Goal: Transaction & Acquisition: Purchase product/service

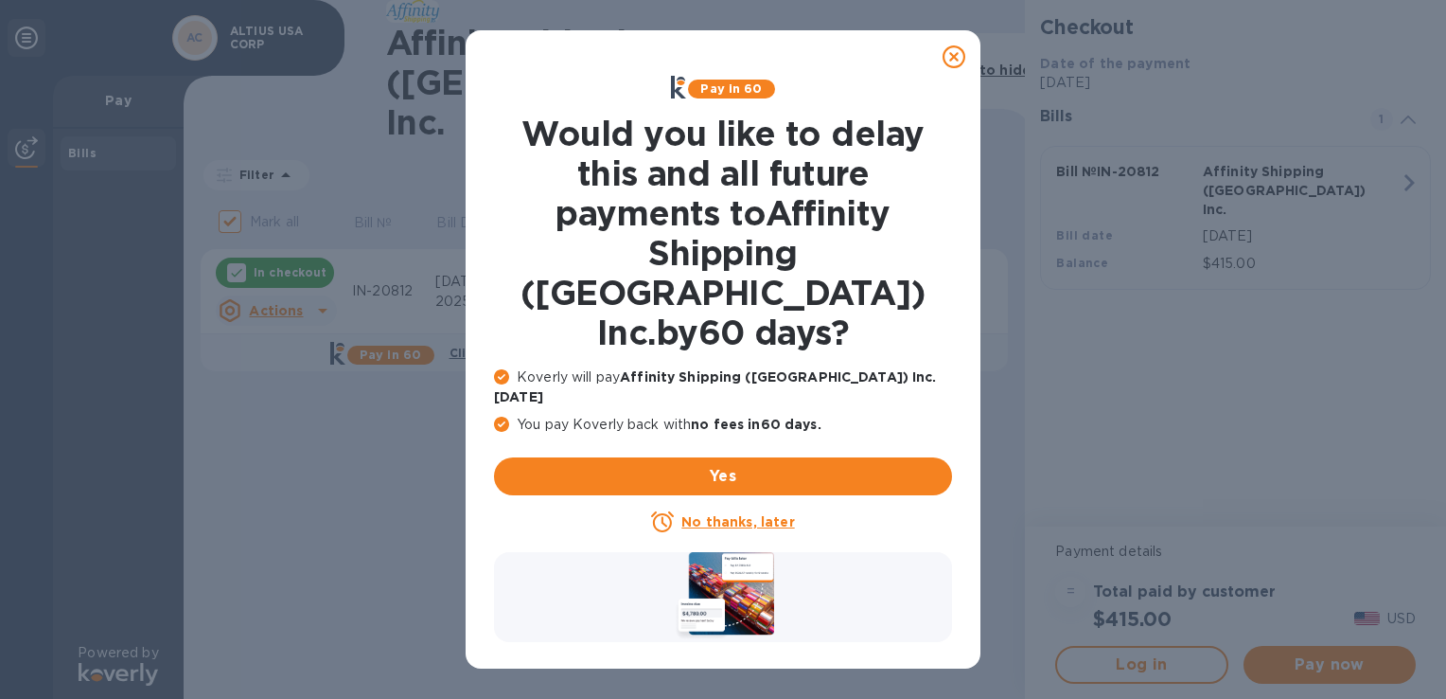
click at [953, 61] on icon at bounding box center [954, 56] width 23 height 23
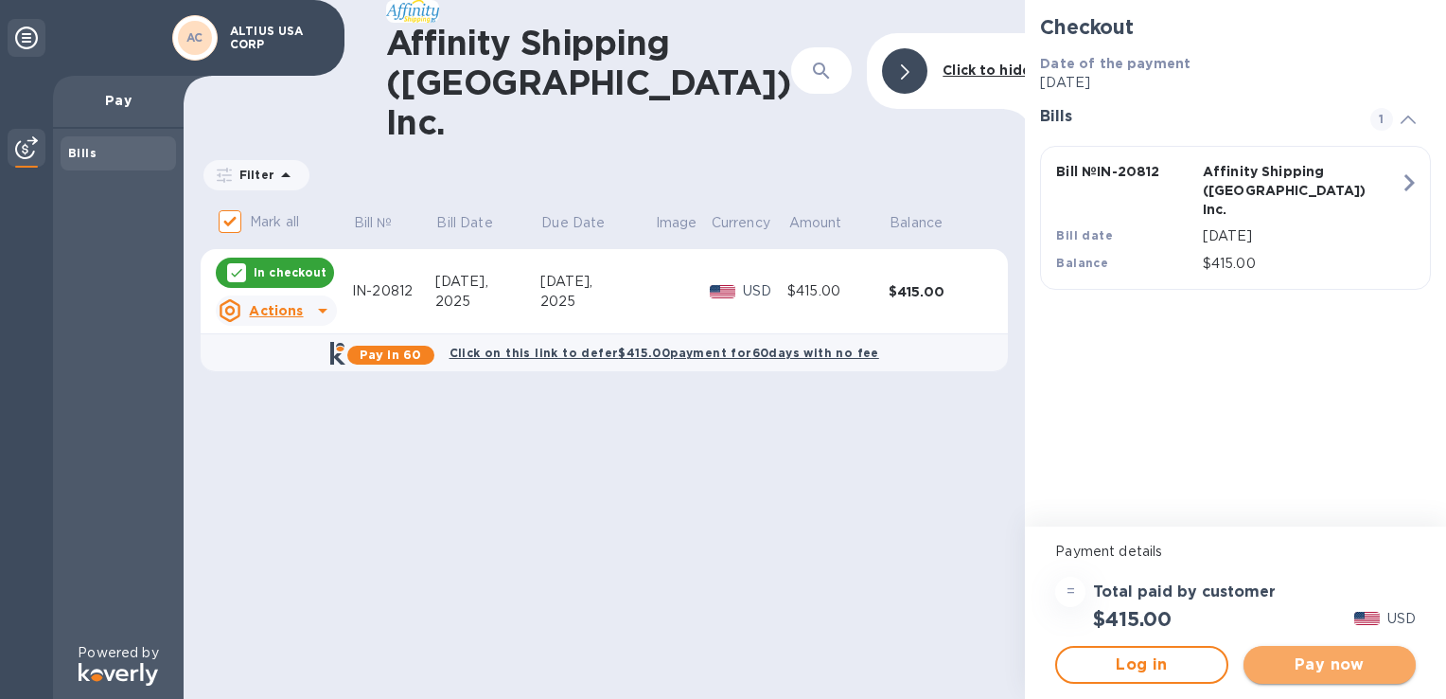
click at [1326, 665] on span "Pay now" at bounding box center [1330, 664] width 142 height 23
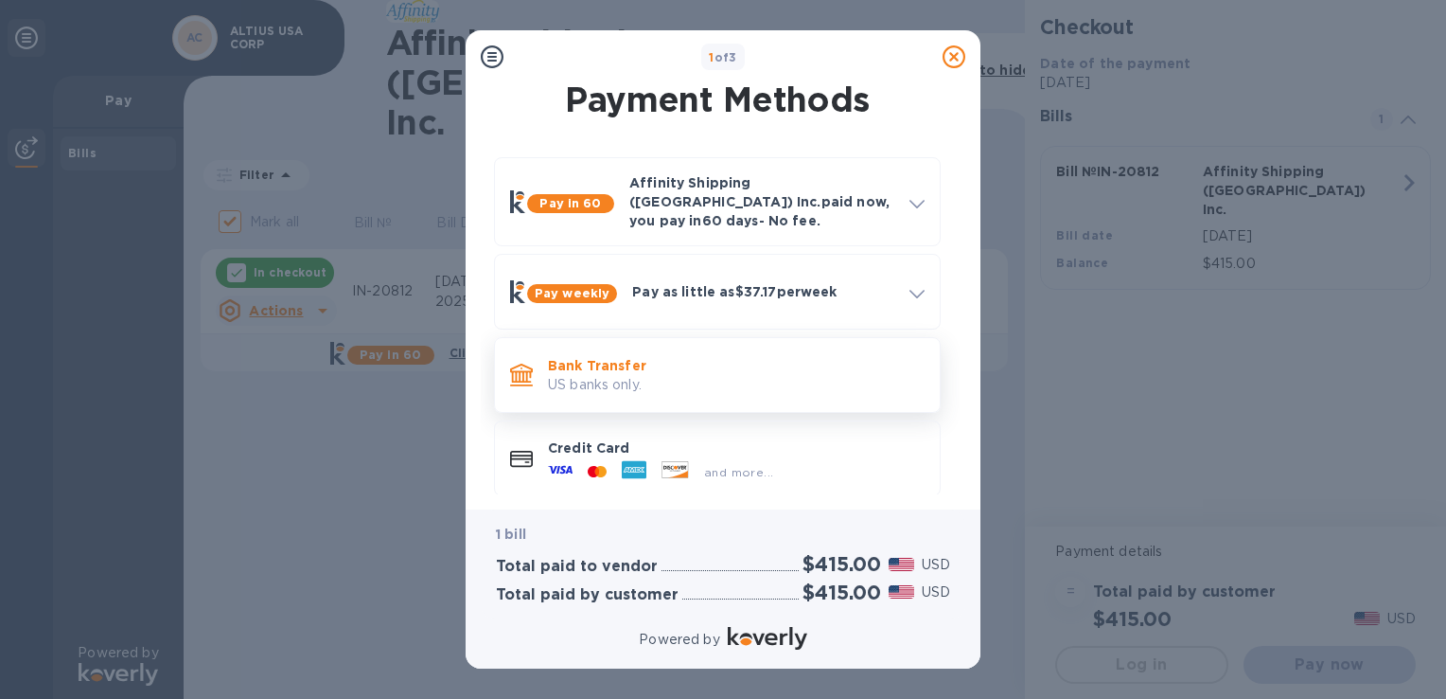
scroll to position [10, 0]
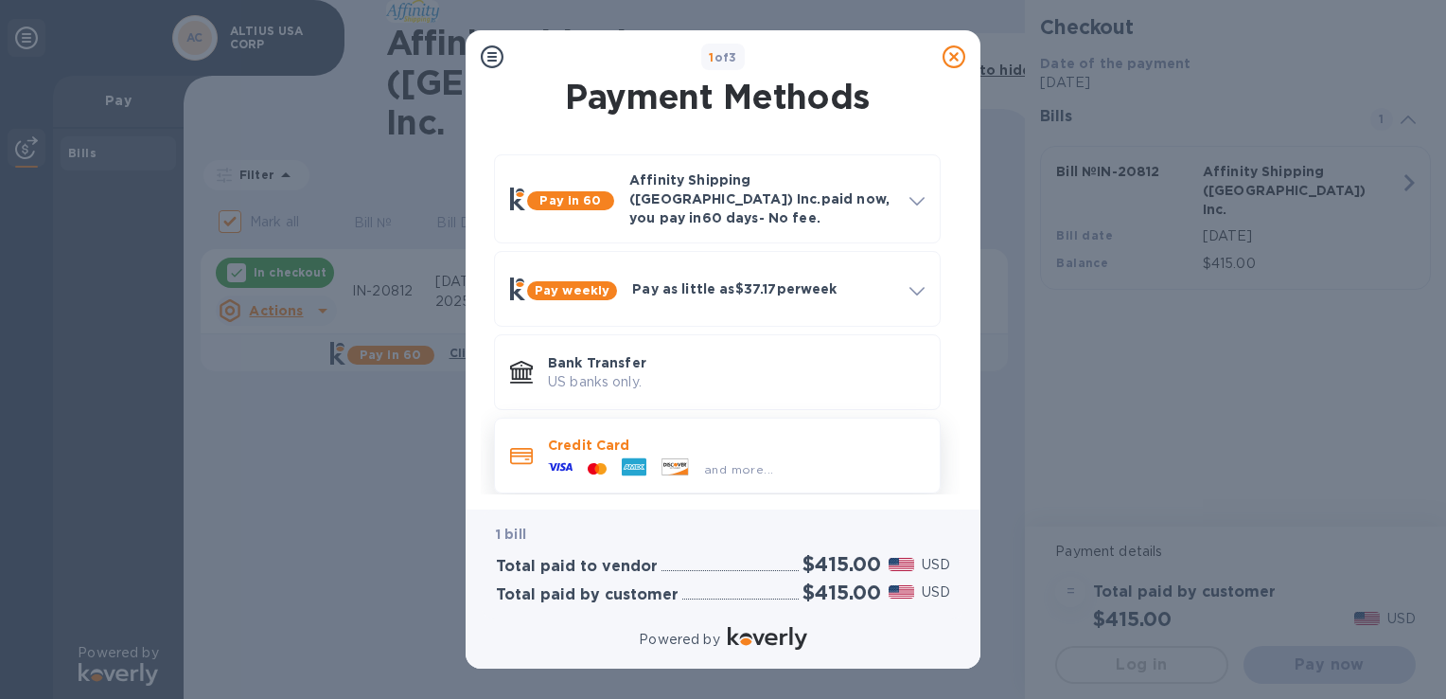
click at [591, 435] on p "Credit Card" at bounding box center [736, 444] width 377 height 19
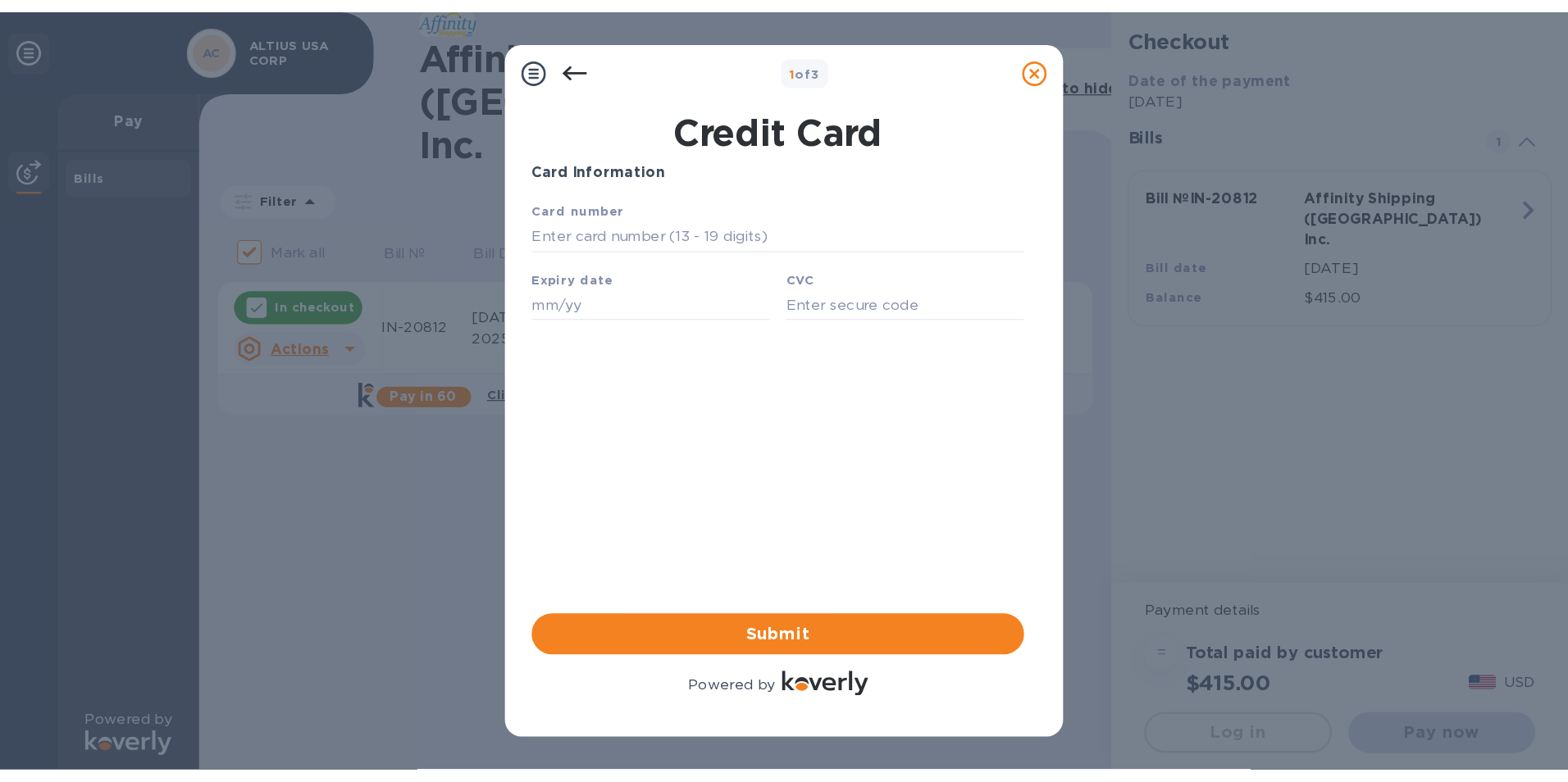
scroll to position [0, 0]
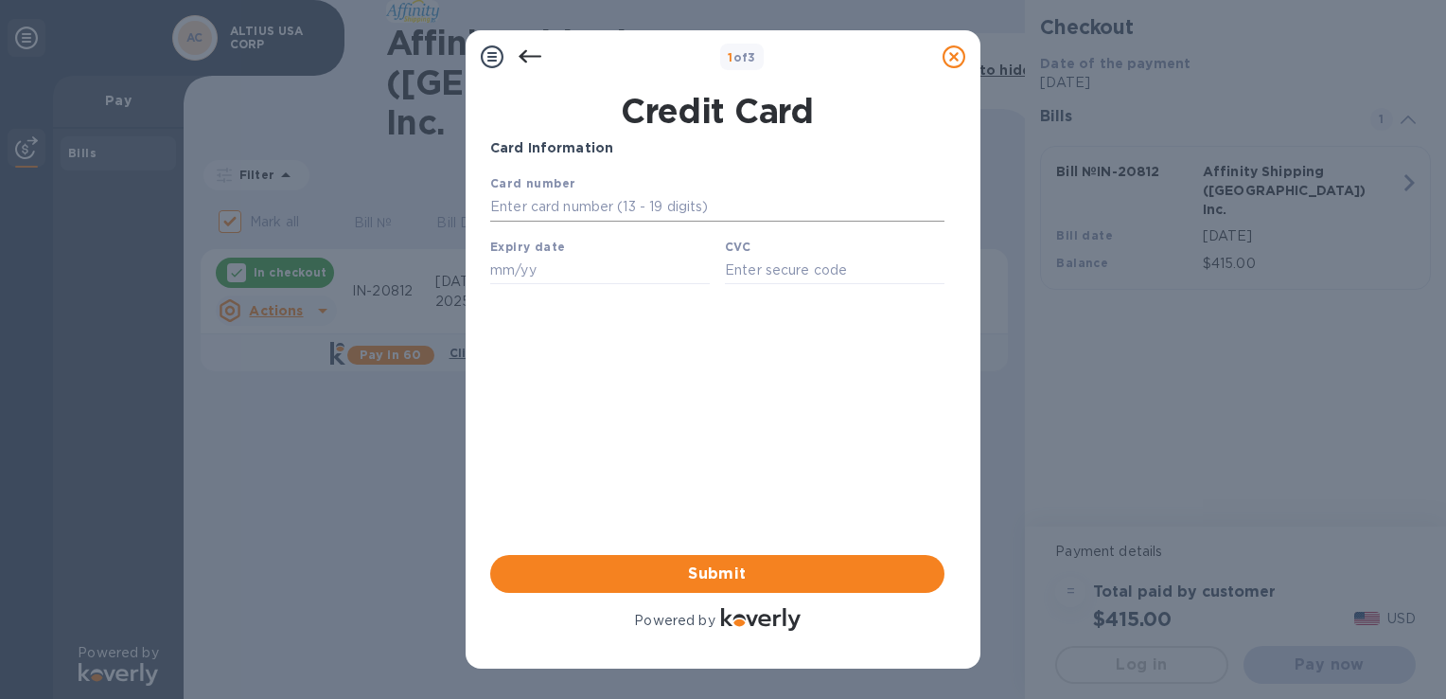
click at [658, 220] on input "text" at bounding box center [717, 207] width 454 height 28
type input "[CREDIT_CARD_NUMBER]"
type input "05/30"
type input "916"
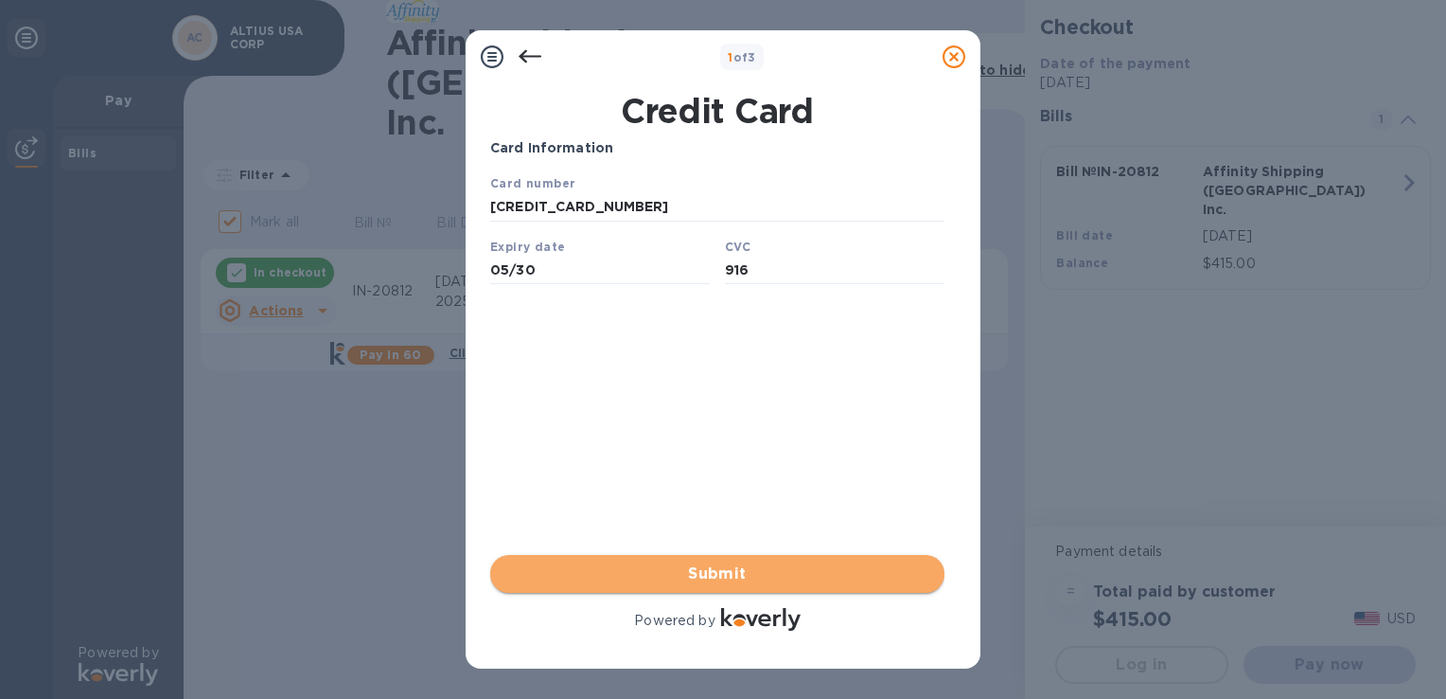
click at [681, 579] on span "Submit" at bounding box center [718, 573] width 424 height 23
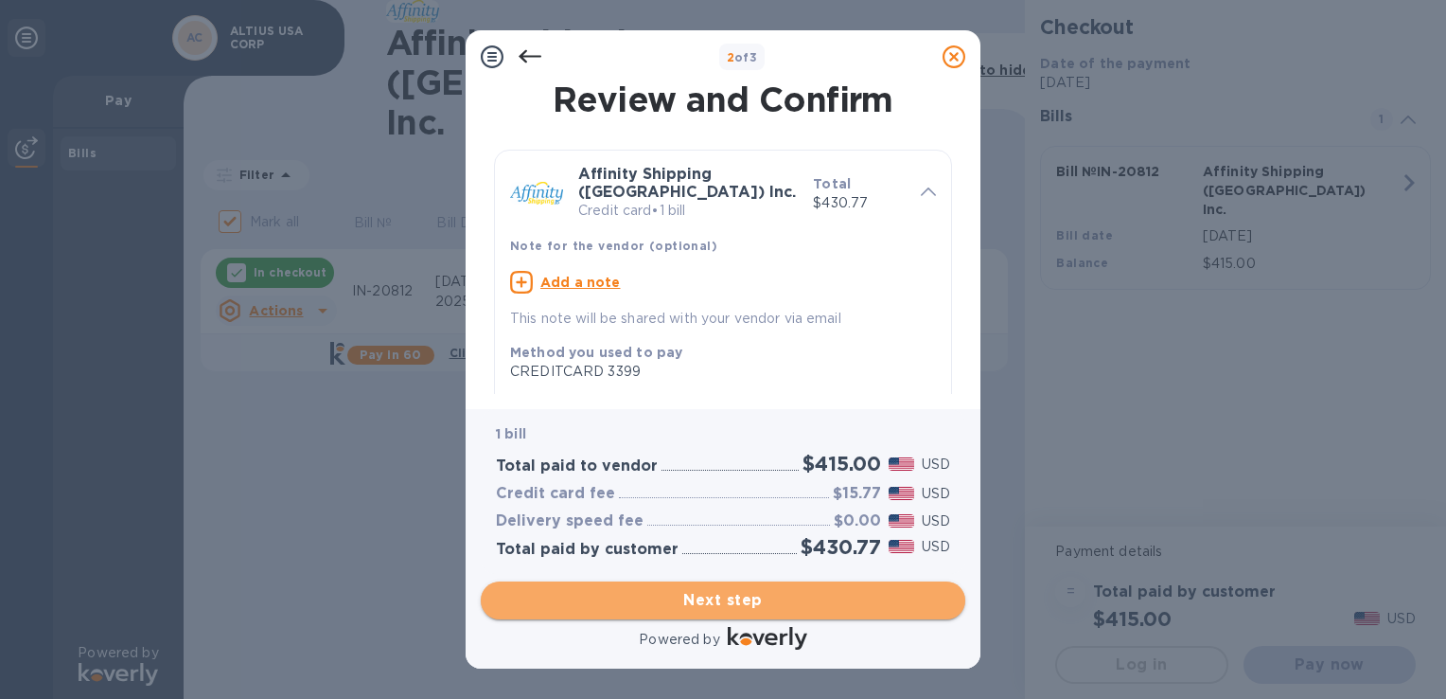
click at [705, 604] on span "Next step" at bounding box center [723, 600] width 454 height 23
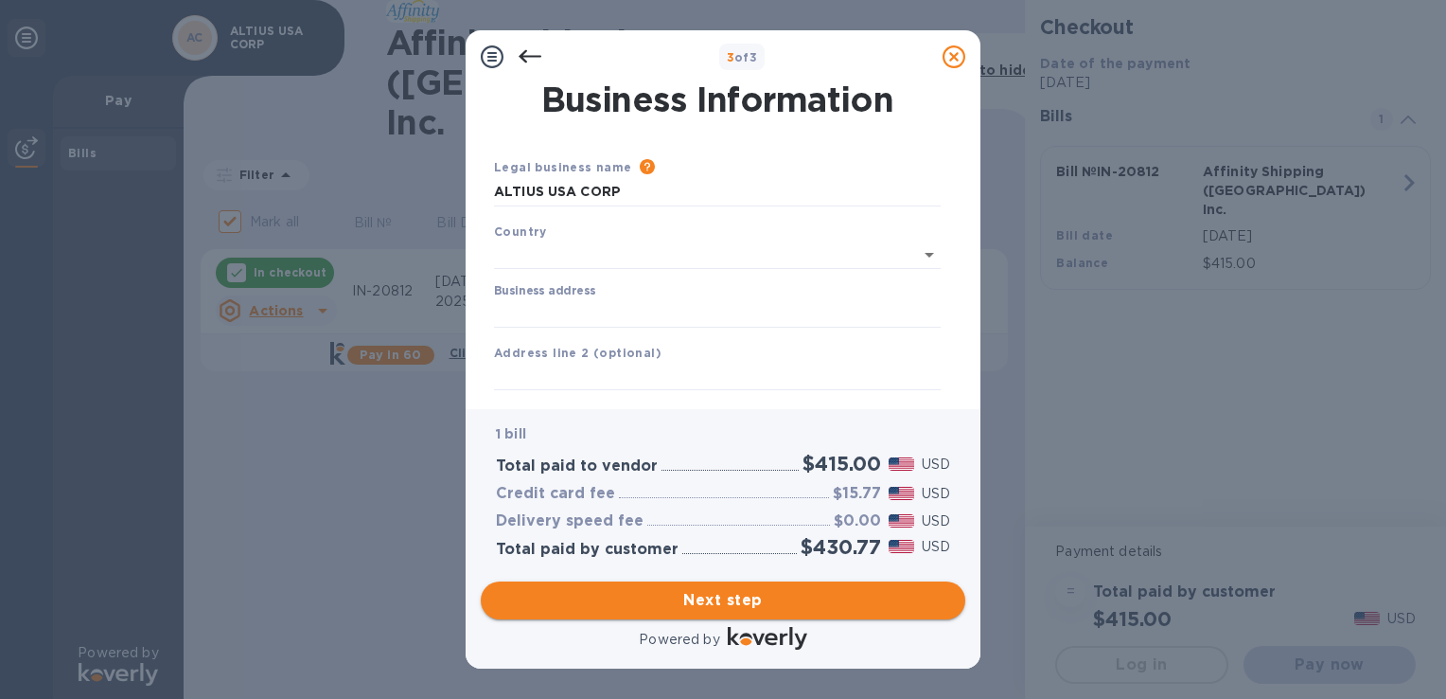
type input "[GEOGRAPHIC_DATA]"
click at [622, 335] on div "Address line 2 (optional)" at bounding box center [718, 362] width 462 height 63
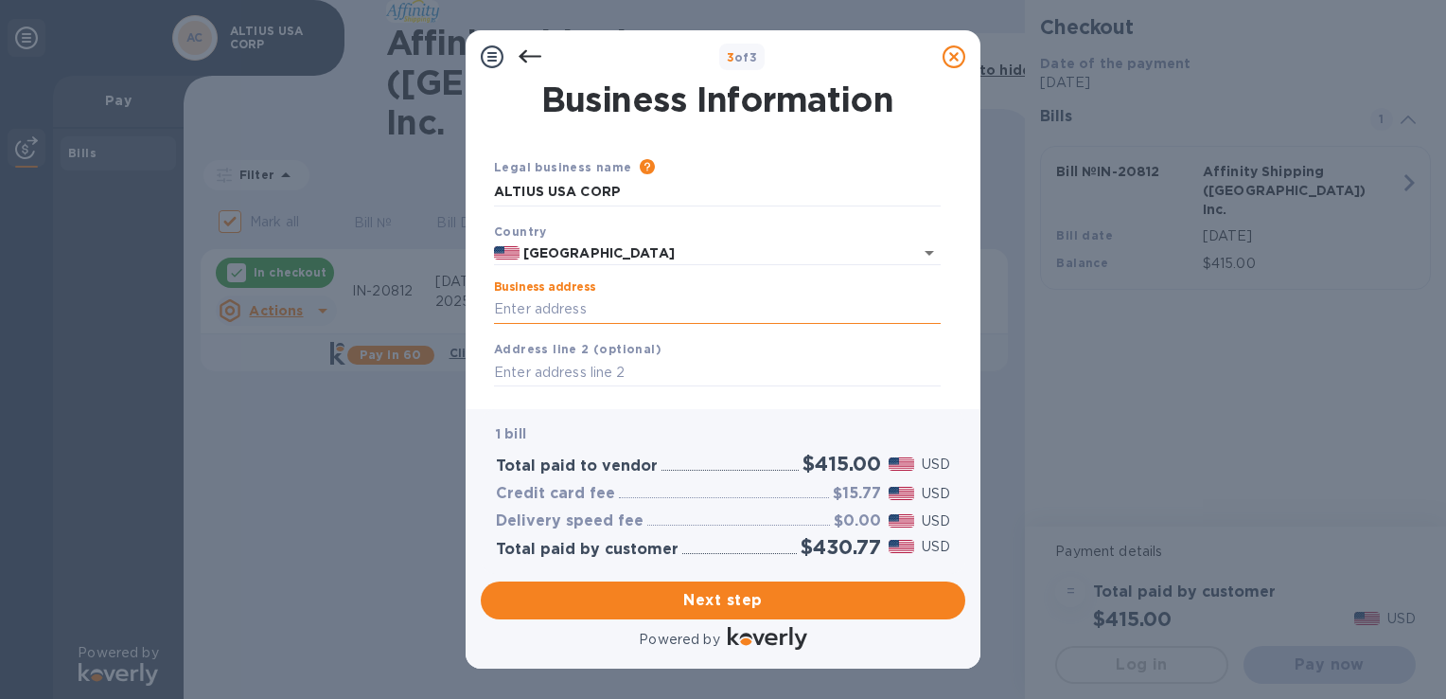
click at [625, 314] on input "Business address" at bounding box center [717, 309] width 447 height 28
click at [640, 314] on input "Business address" at bounding box center [717, 309] width 447 height 28
click at [668, 292] on div "Business address" at bounding box center [717, 302] width 447 height 44
click at [731, 600] on span "Next step" at bounding box center [723, 600] width 454 height 23
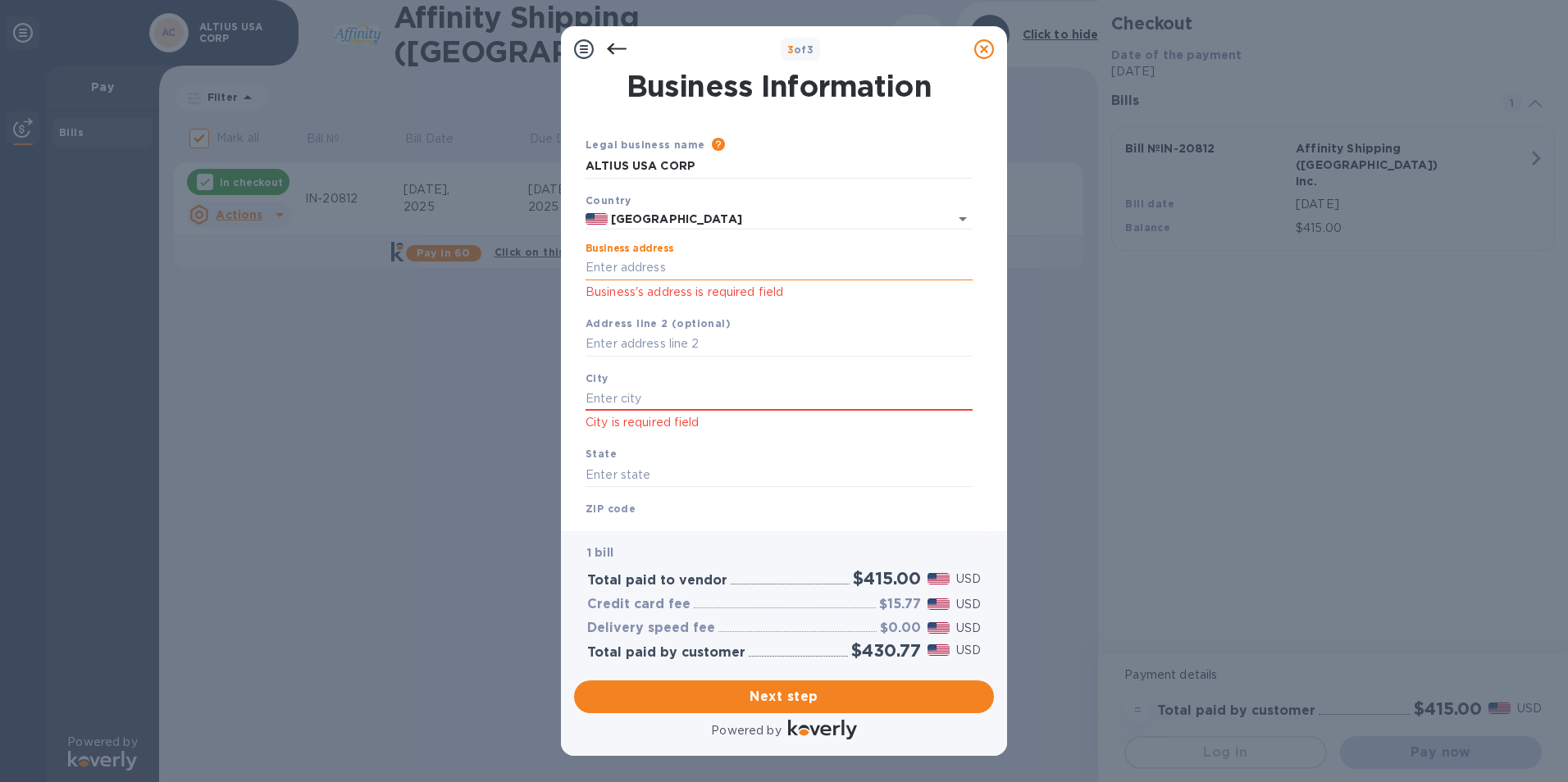
click at [635, 268] on input "Business address" at bounding box center [779, 268] width 387 height 24
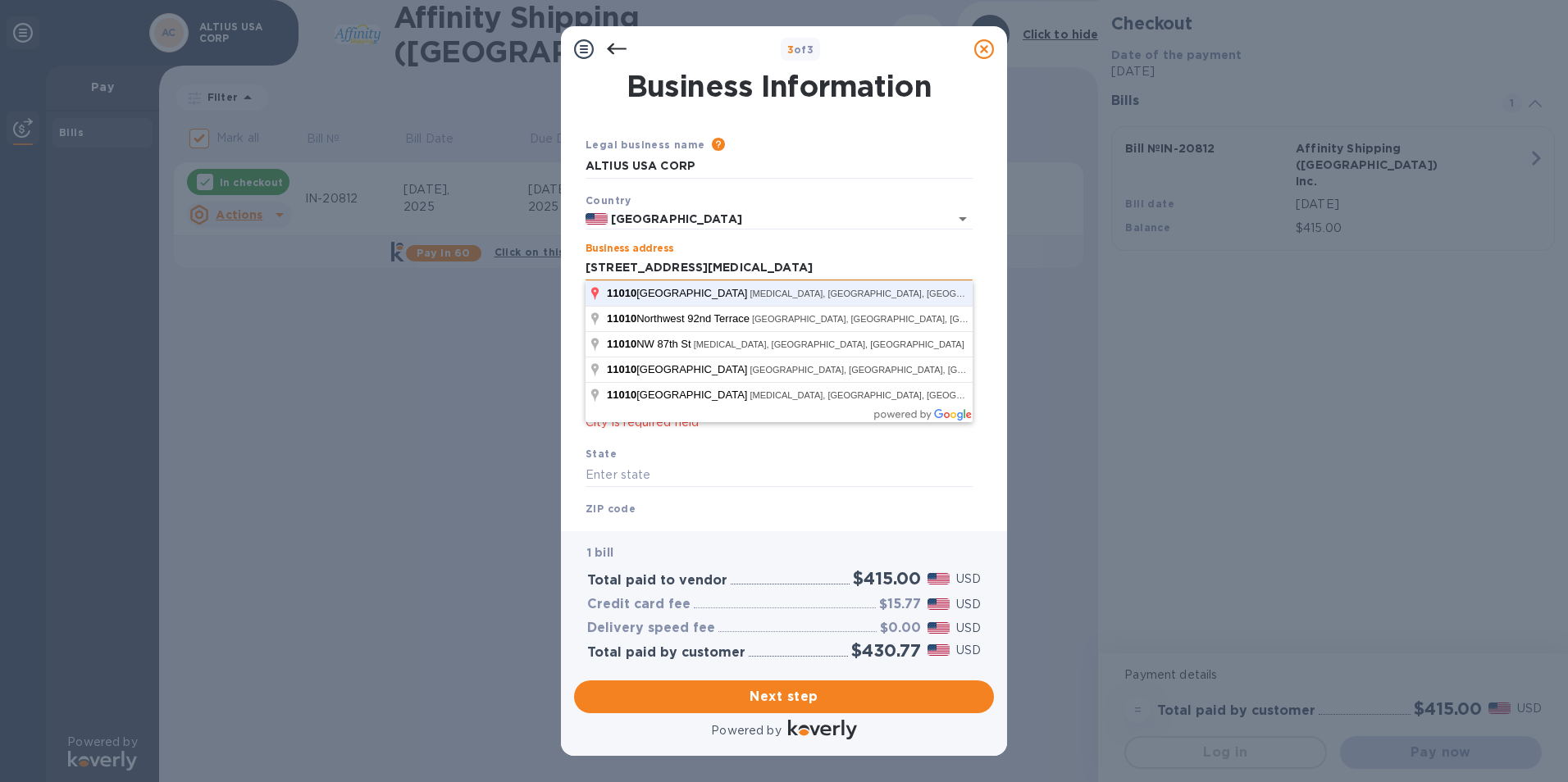
click button "Save" at bounding box center [0, 0] width 0 height 0
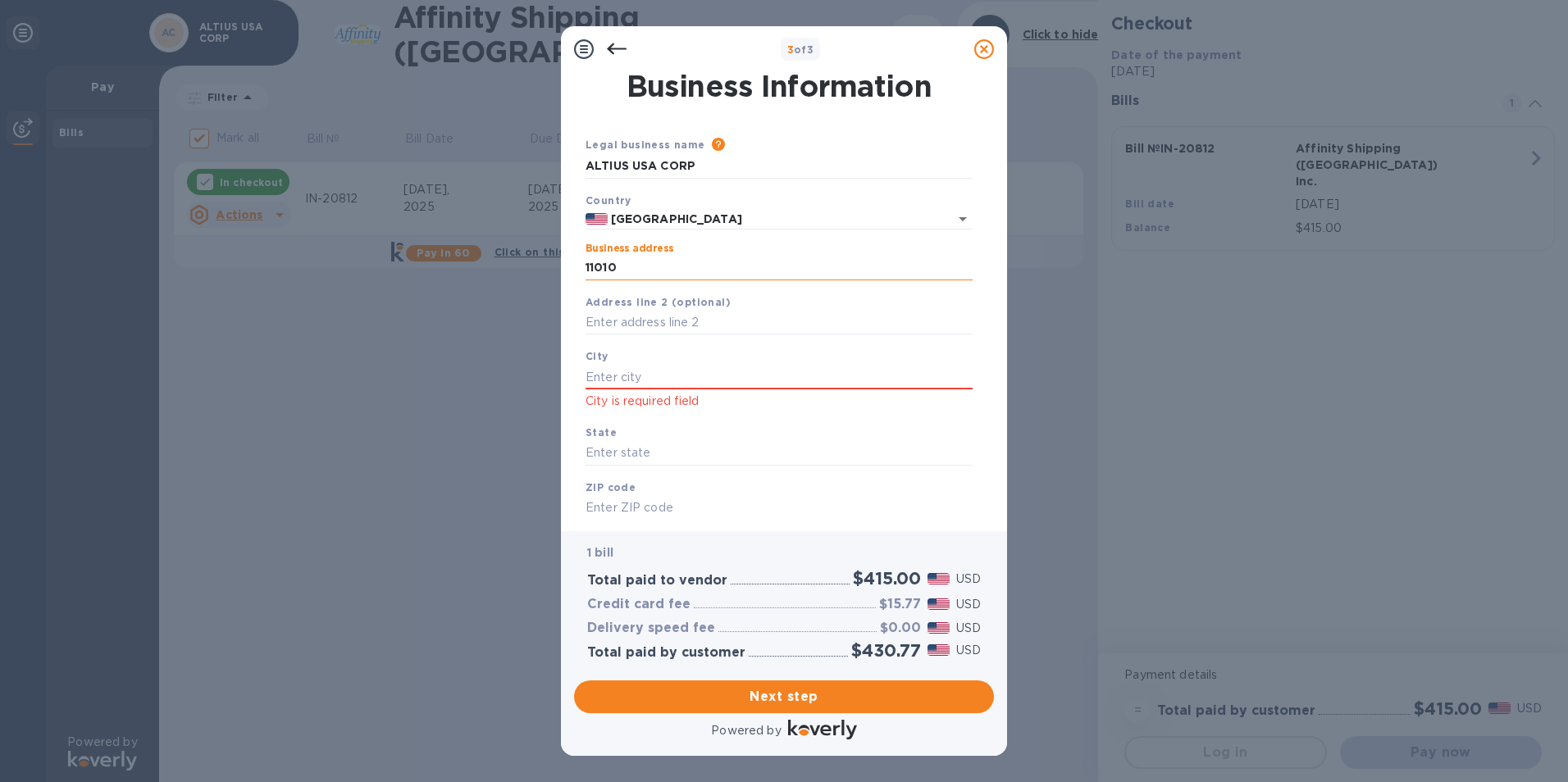
type input "[STREET_ADDRESS]"
type input "[MEDICAL_DATA]"
type input "FL"
type input "33172"
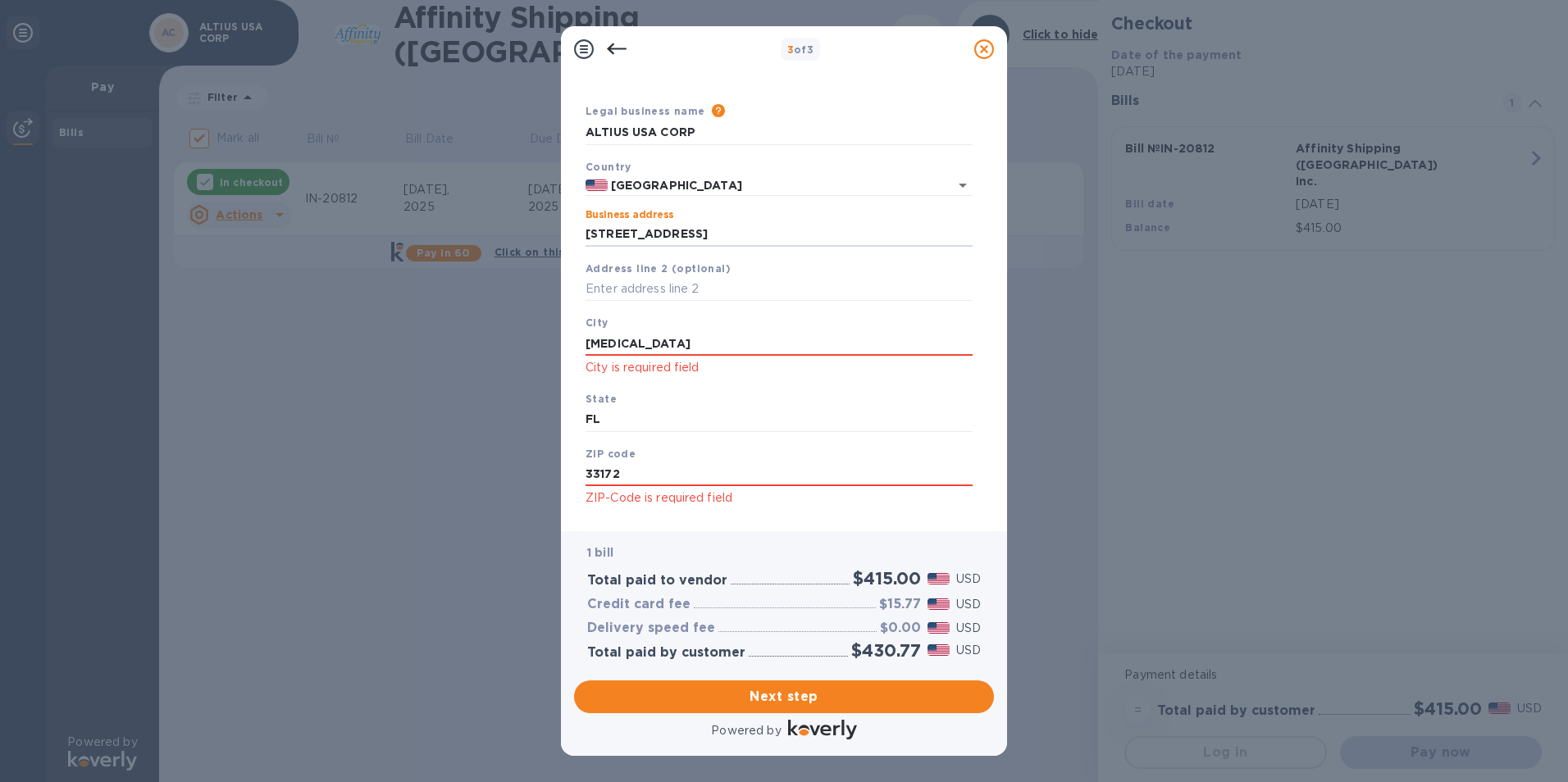
scroll to position [62, 0]
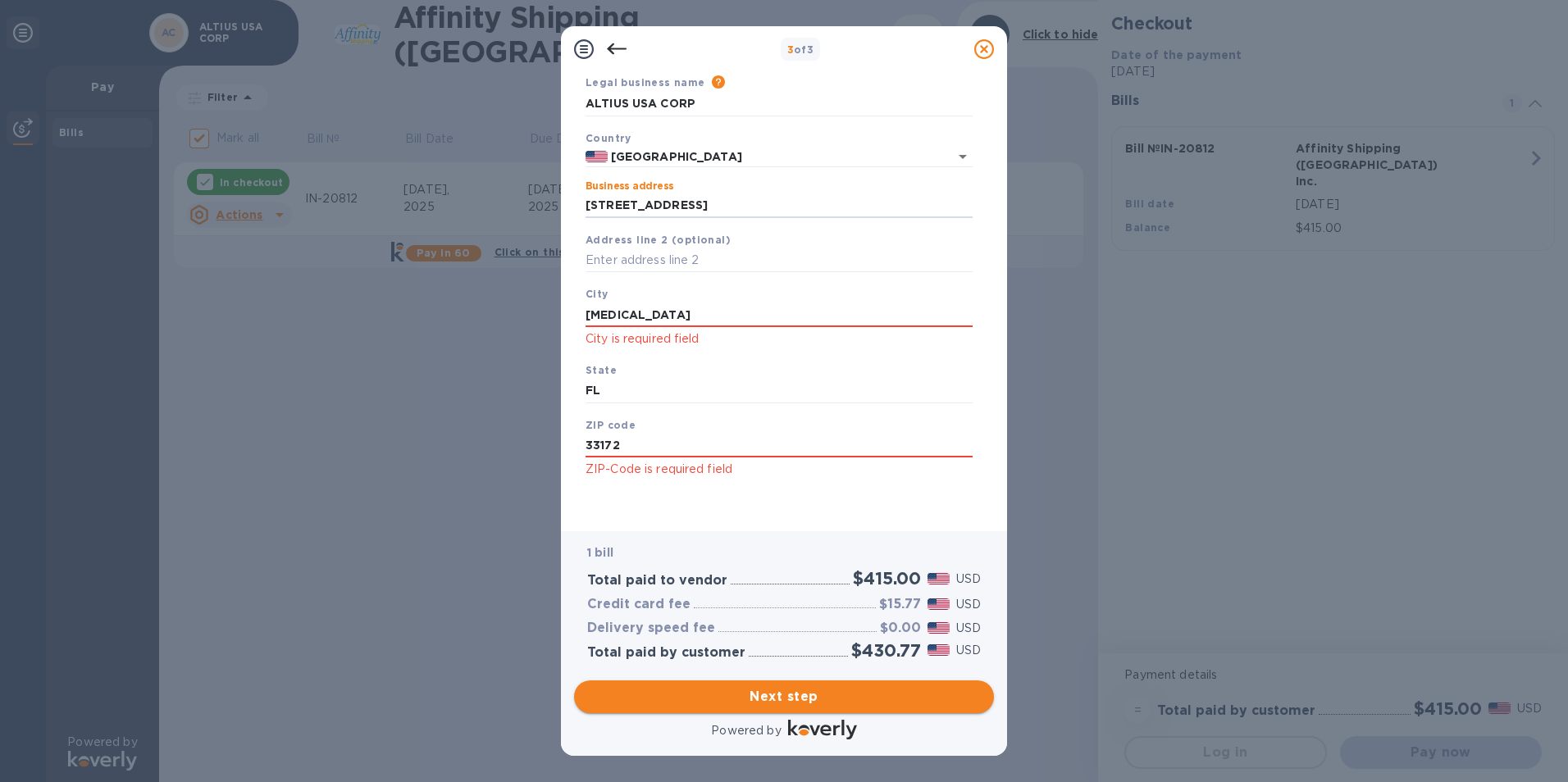
click at [755, 604] on span "Next step" at bounding box center [784, 696] width 393 height 20
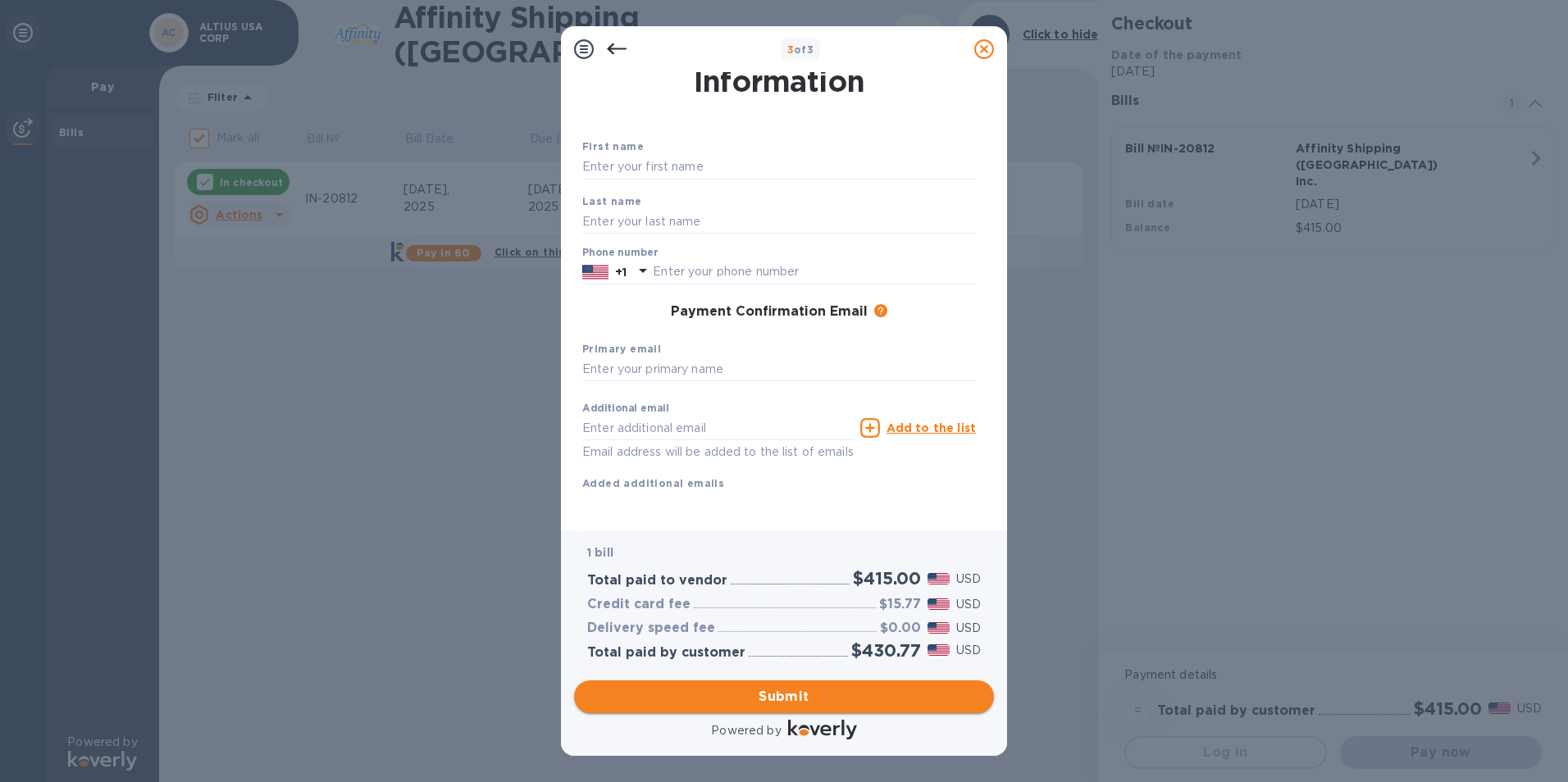
scroll to position [58, 0]
click at [633, 155] on input "text" at bounding box center [779, 167] width 393 height 24
type input "[PERSON_NAME]"
type input "NORDELO"
type input "7862987287"
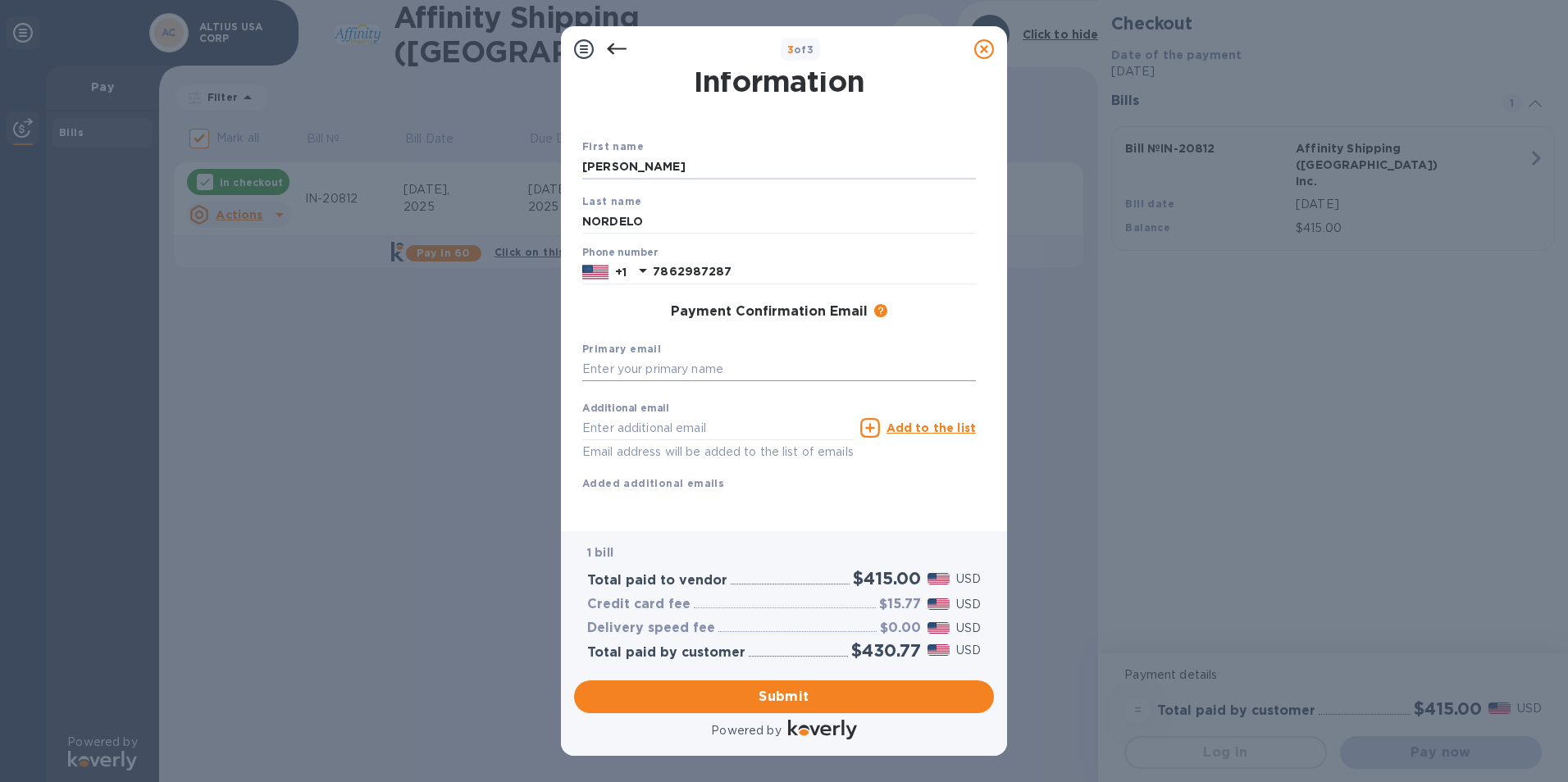
click at [669, 358] on input "text" at bounding box center [779, 370] width 393 height 24
type input "[EMAIL_ADDRESS][DOMAIN_NAME]"
click at [792, 604] on span "Submit" at bounding box center [784, 696] width 393 height 20
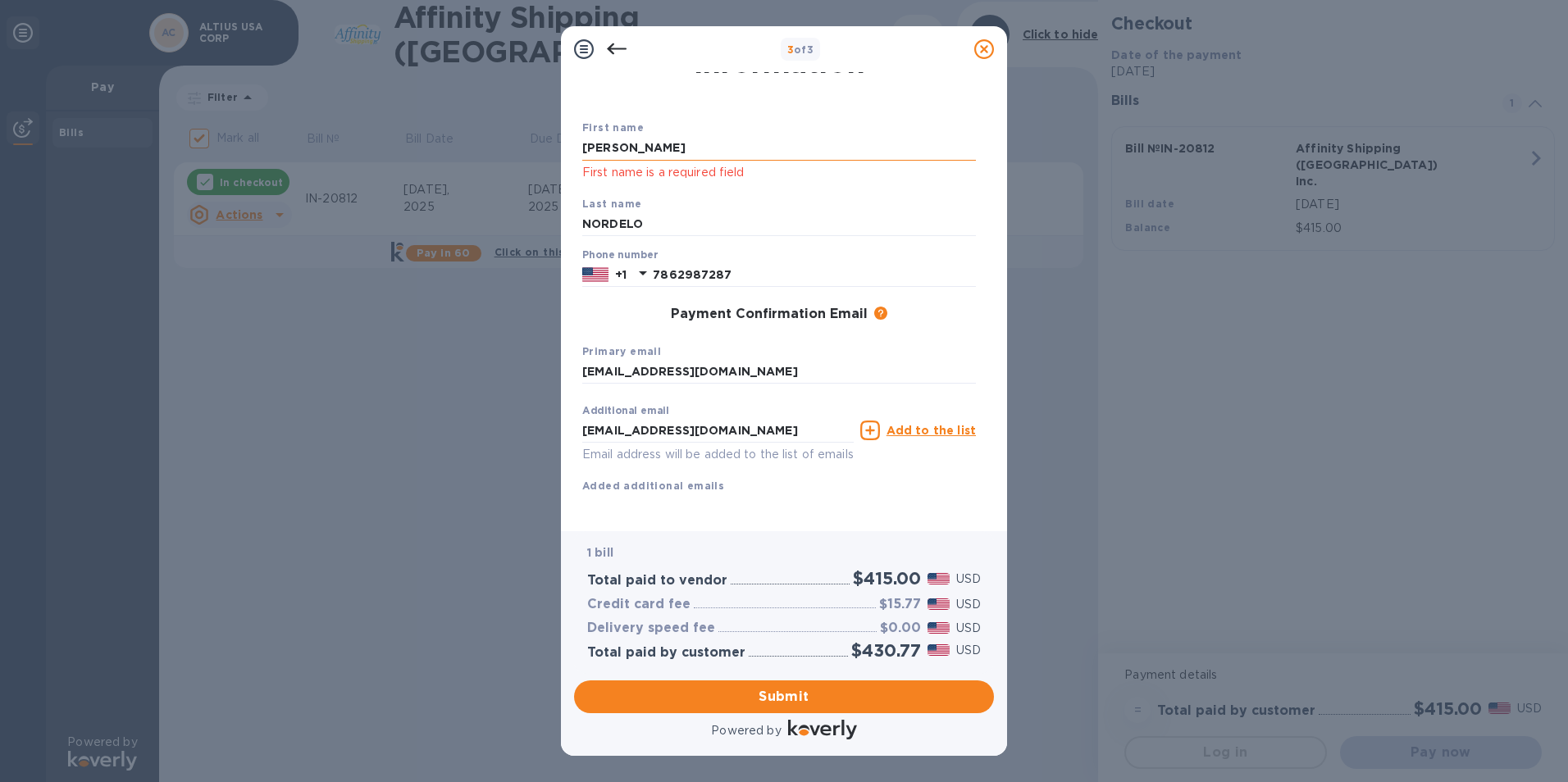
click at [679, 159] on input "[PERSON_NAME]" at bounding box center [779, 148] width 393 height 24
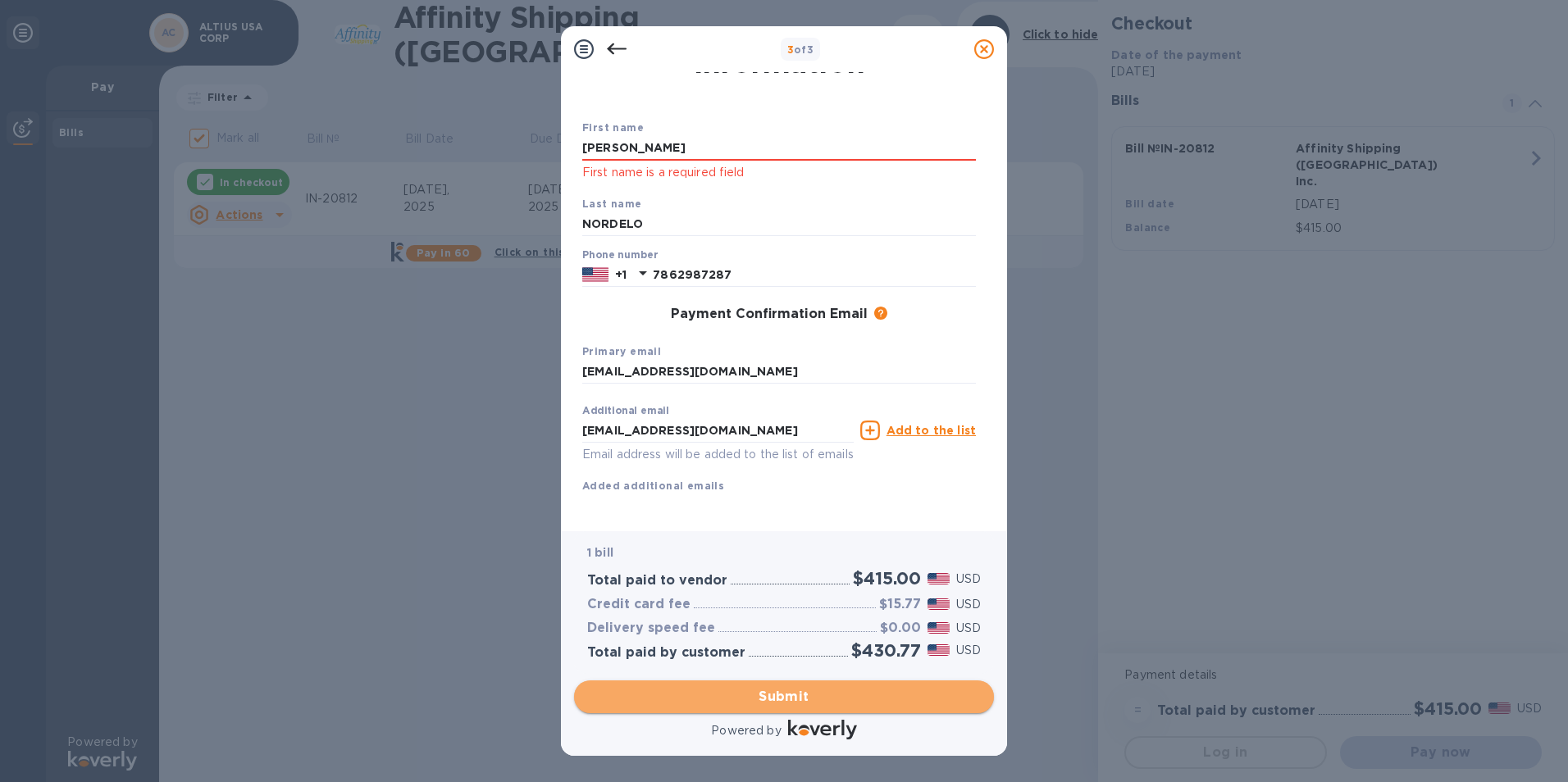
click at [806, 604] on span "Submit" at bounding box center [784, 696] width 393 height 20
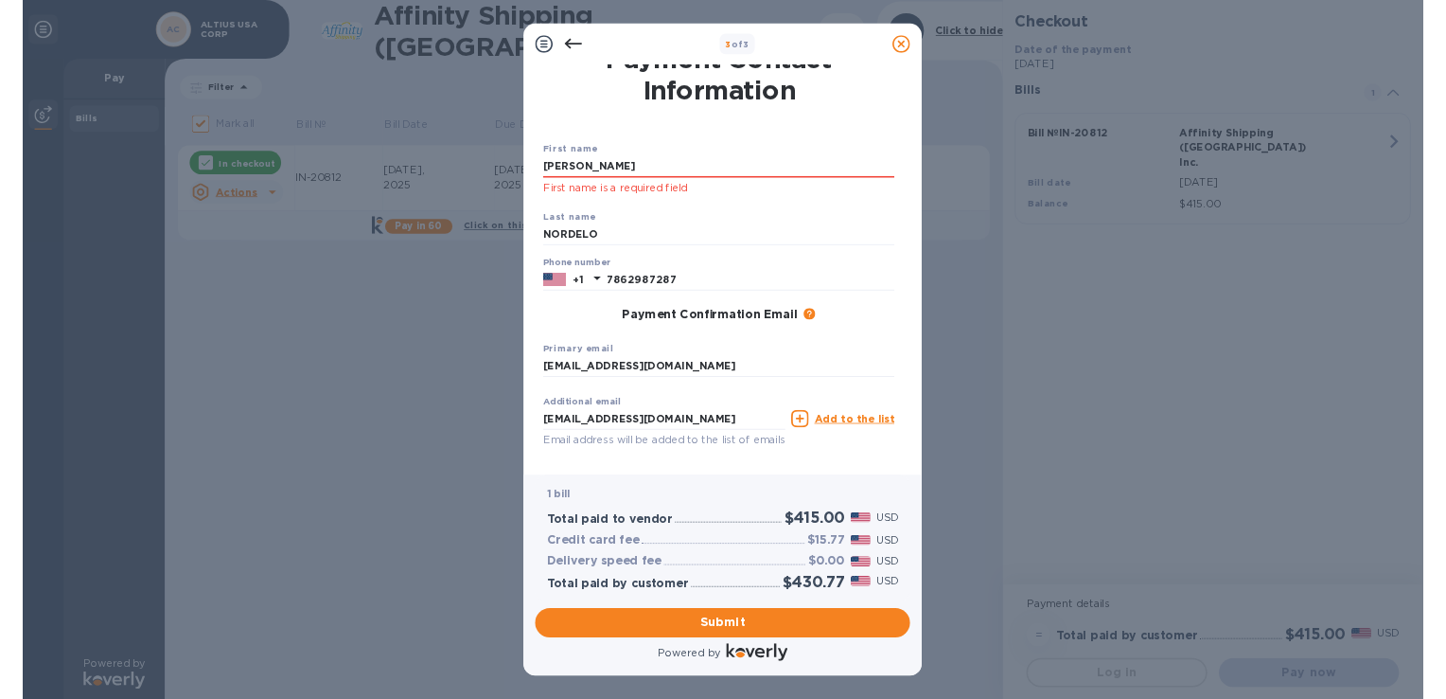
scroll to position [0, 0]
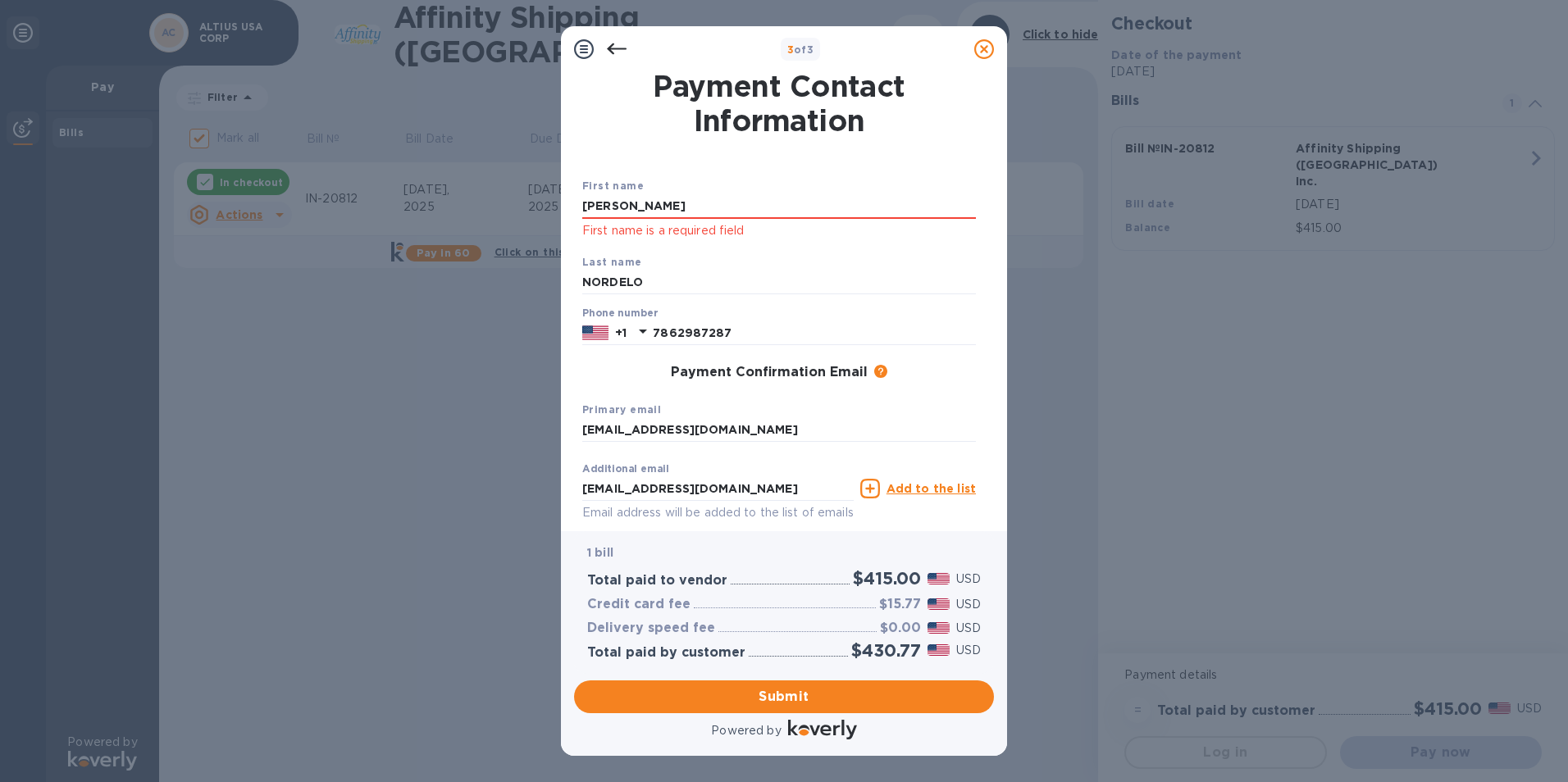
click at [580, 206] on div "First name [PERSON_NAME] First name is a required field Last name [PERSON_NAME]…" at bounding box center [779, 351] width 400 height 408
click at [586, 208] on input "[PERSON_NAME]" at bounding box center [779, 206] width 393 height 24
click at [646, 208] on input "[PERSON_NAME]" at bounding box center [779, 206] width 393 height 24
type input "L"
type input "[PERSON_NAME]"
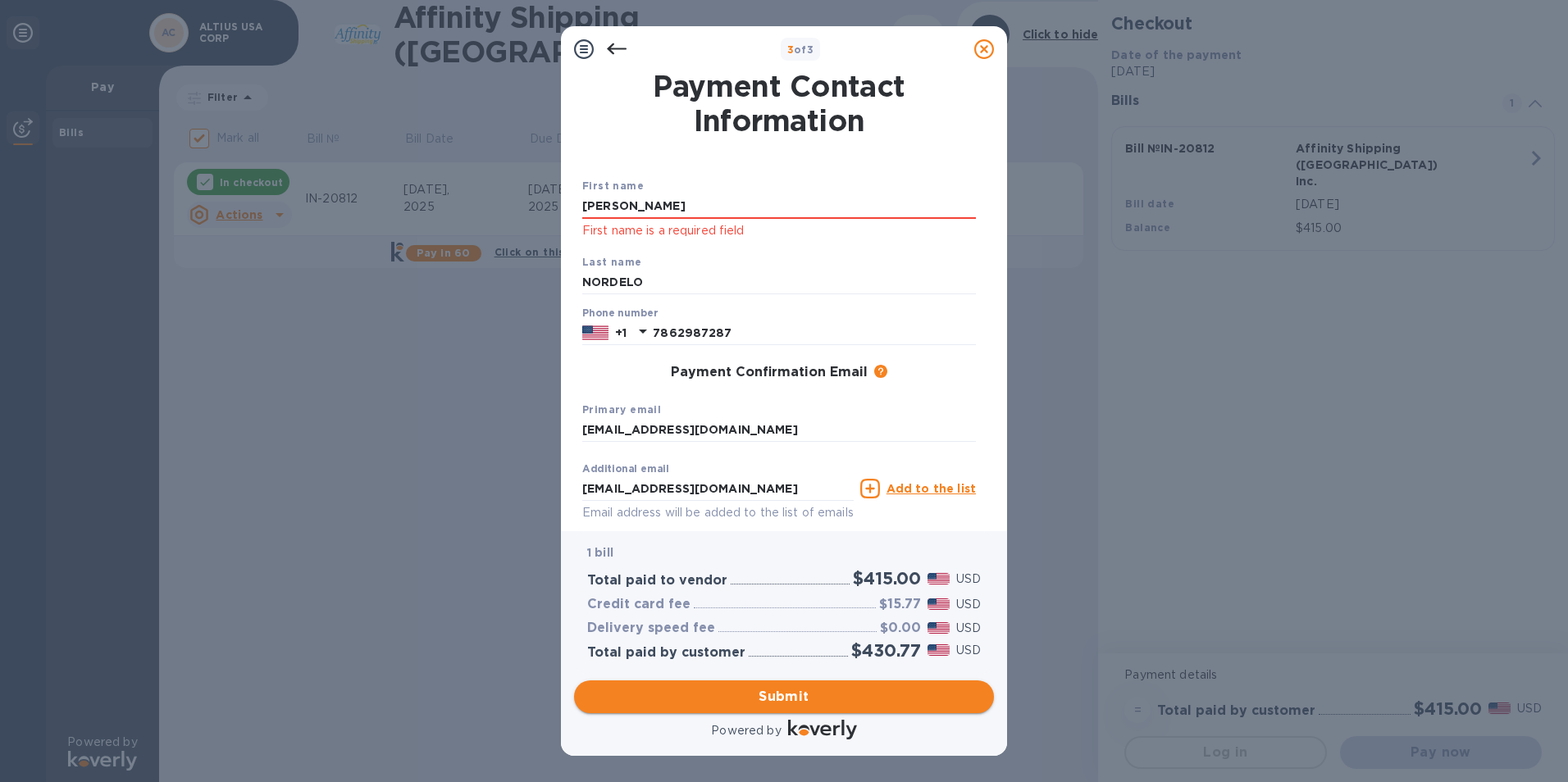
click at [767, 604] on span "Submit" at bounding box center [784, 696] width 393 height 20
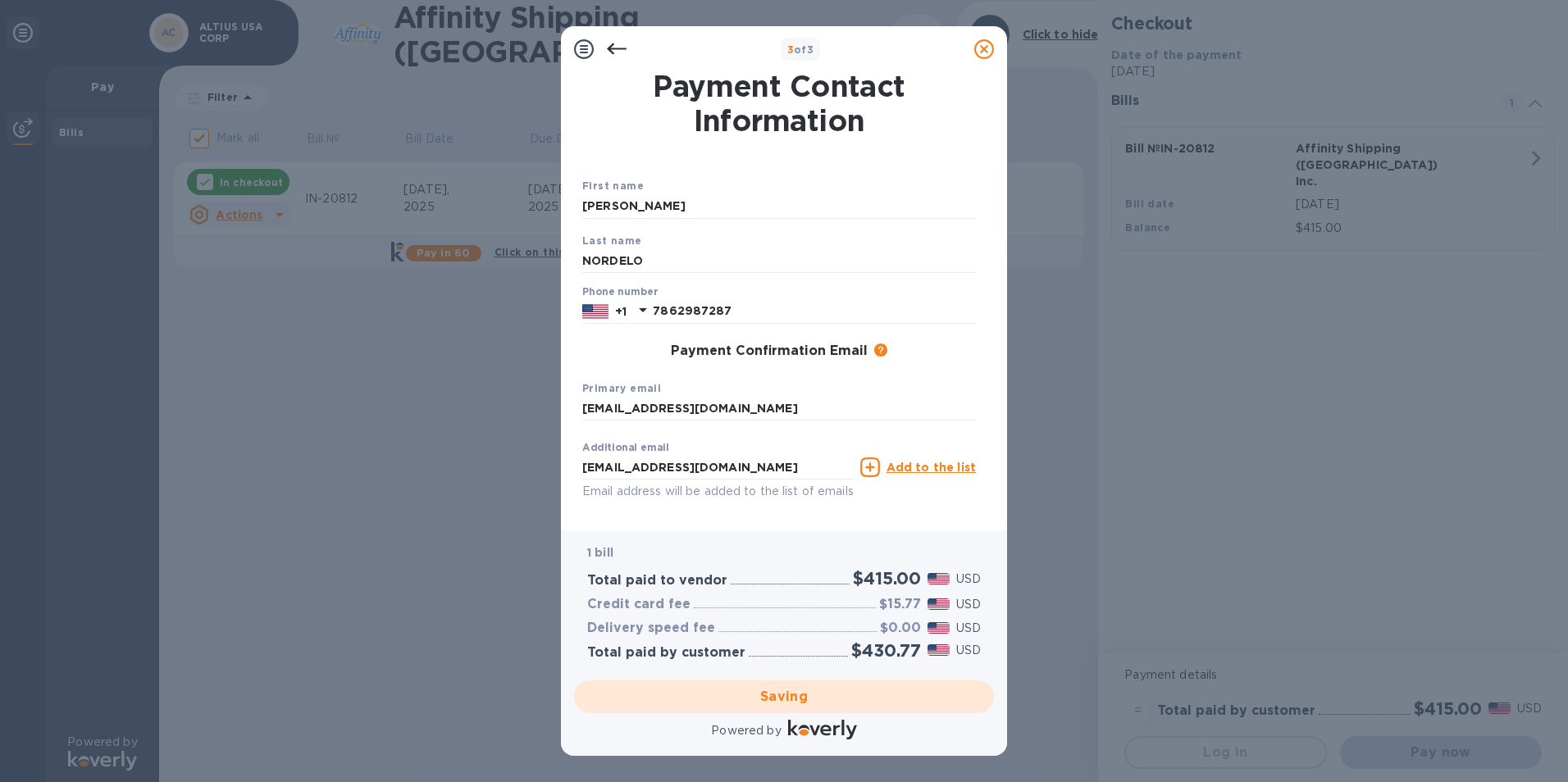
checkbox input "false"
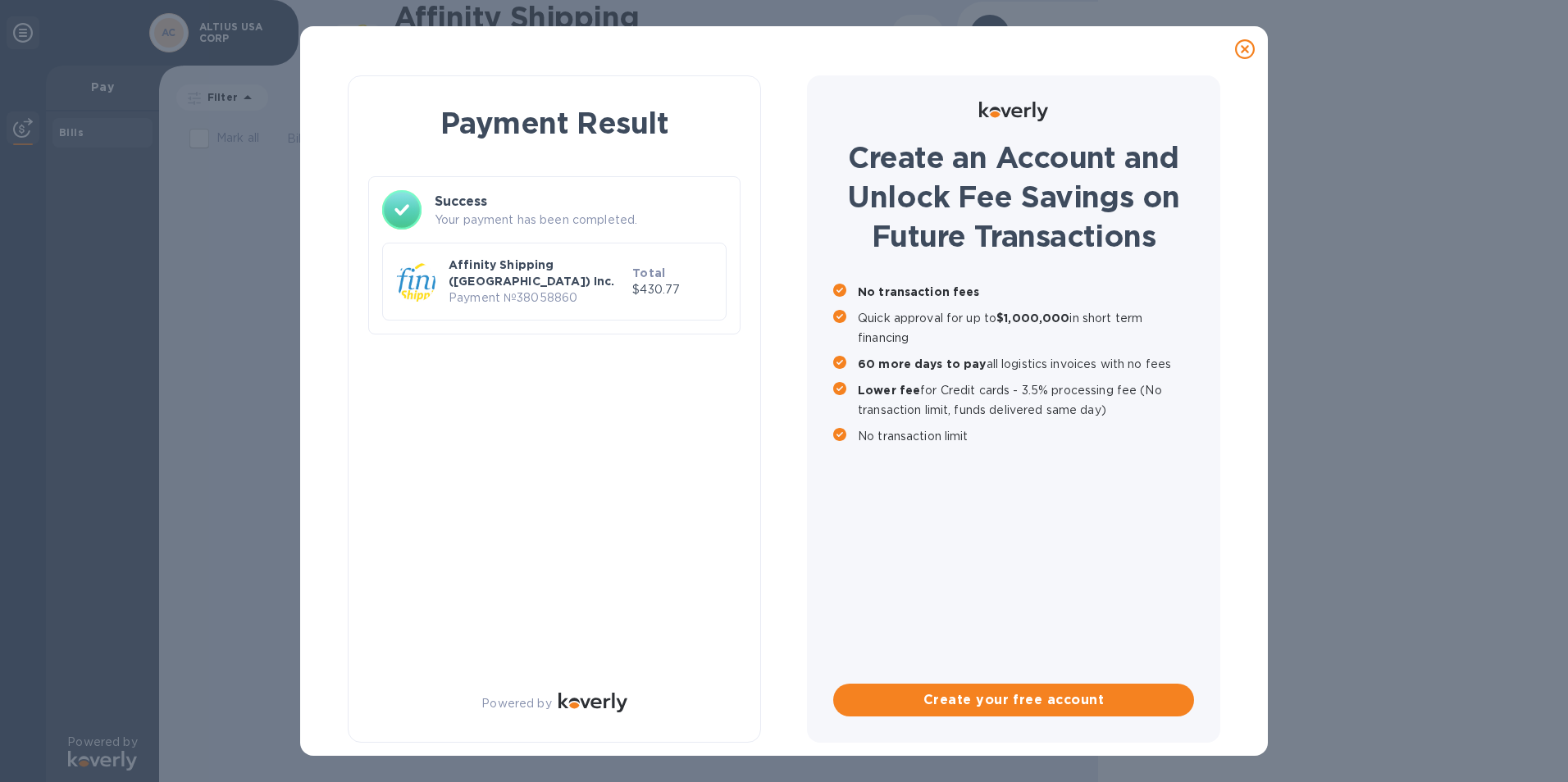
click at [522, 289] on p "Payment № 38058860" at bounding box center [537, 298] width 177 height 17
